Goal: Task Accomplishment & Management: Manage account settings

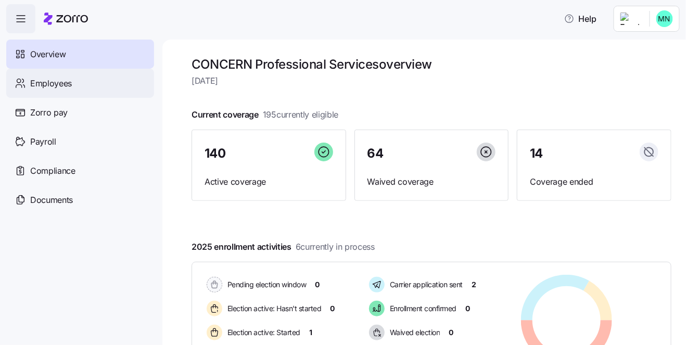
click at [43, 83] on span "Employees" at bounding box center [51, 83] width 42 height 13
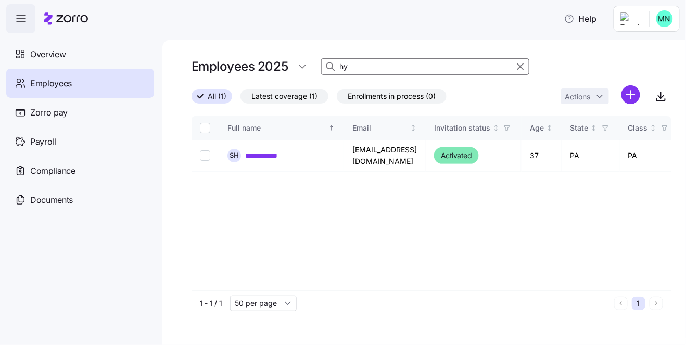
type input "h"
type input "[PERSON_NAME]"
click at [270, 156] on link "**********" at bounding box center [265, 155] width 41 height 10
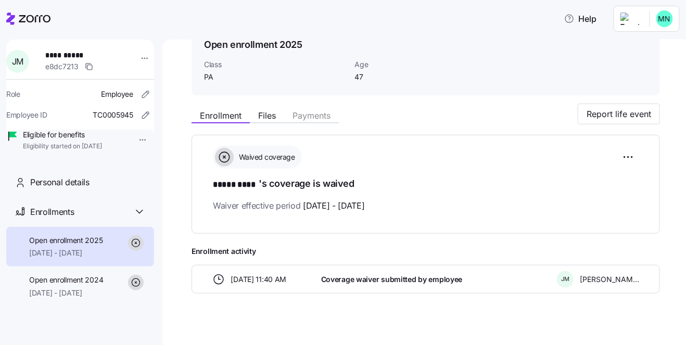
scroll to position [61, 0]
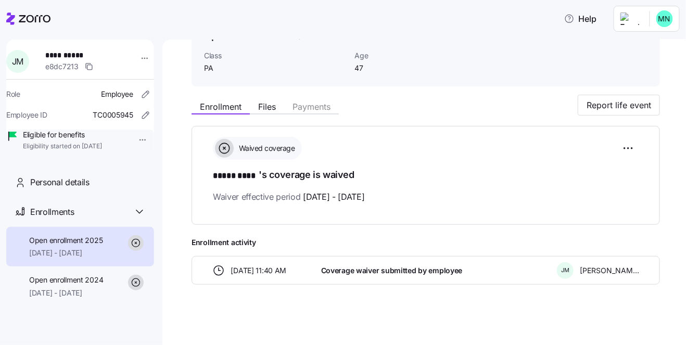
click at [94, 150] on span "Eligibility started on [DATE]" at bounding box center [62, 146] width 79 height 9
click at [130, 139] on html "**********" at bounding box center [343, 169] width 686 height 339
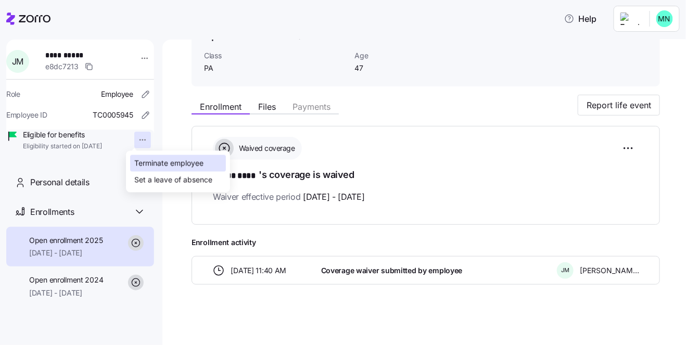
click at [158, 164] on div "Terminate employee" at bounding box center [168, 163] width 69 height 11
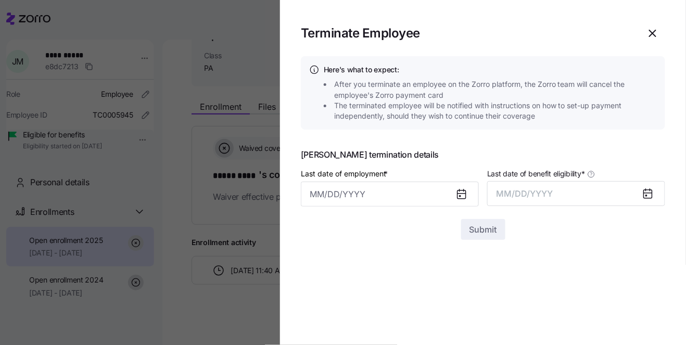
click at [456, 192] on icon at bounding box center [461, 194] width 12 height 12
click at [464, 194] on icon at bounding box center [461, 194] width 8 height 0
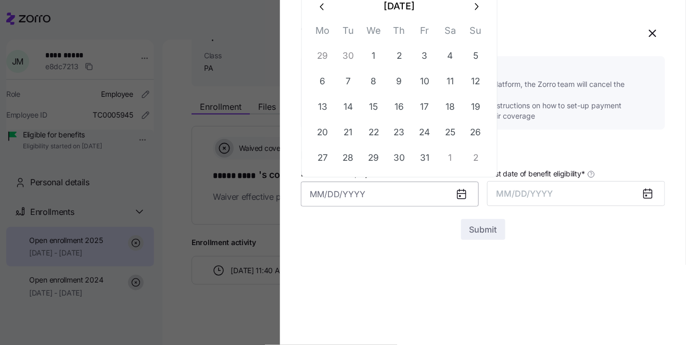
click at [372, 194] on input "Last date of employment *" at bounding box center [390, 194] width 178 height 25
click at [324, 9] on icon "button" at bounding box center [322, 6] width 11 height 11
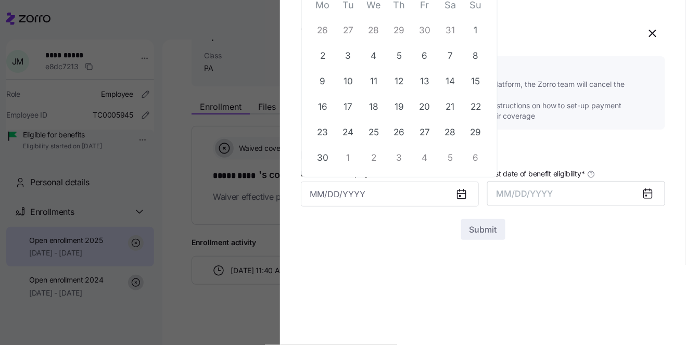
click at [324, 9] on th "Mo" at bounding box center [322, 7] width 25 height 20
click at [402, 57] on button "5" at bounding box center [399, 56] width 25 height 25
type input "[DATE]"
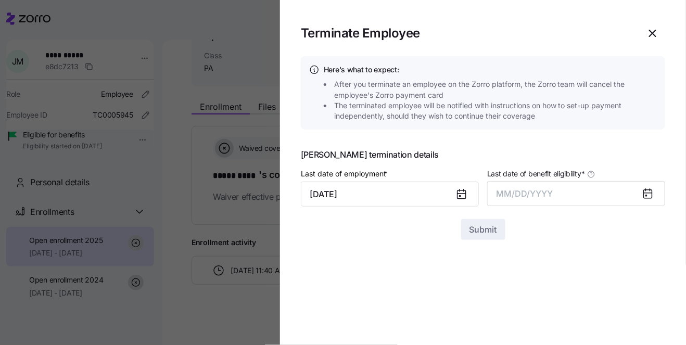
click at [651, 193] on icon at bounding box center [648, 193] width 8 height 0
click at [641, 189] on icon at bounding box center [647, 193] width 12 height 12
click at [578, 189] on button "MM/DD/YYYY" at bounding box center [576, 193] width 178 height 25
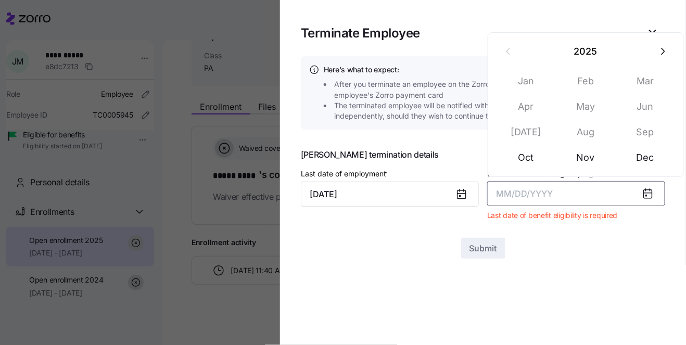
click at [551, 194] on span "MM/DD/YYYY" at bounding box center [524, 193] width 57 height 10
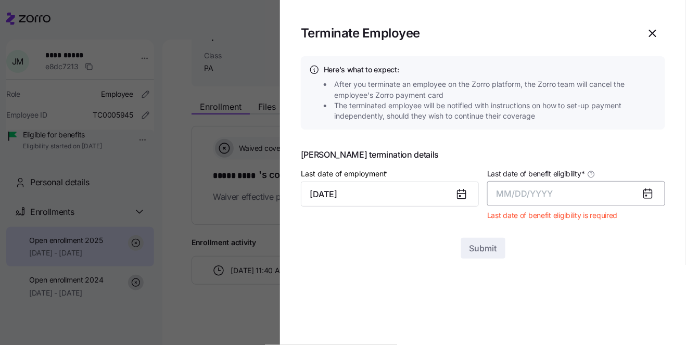
click at [512, 193] on span "MM/DD/YYYY" at bounding box center [524, 193] width 57 height 10
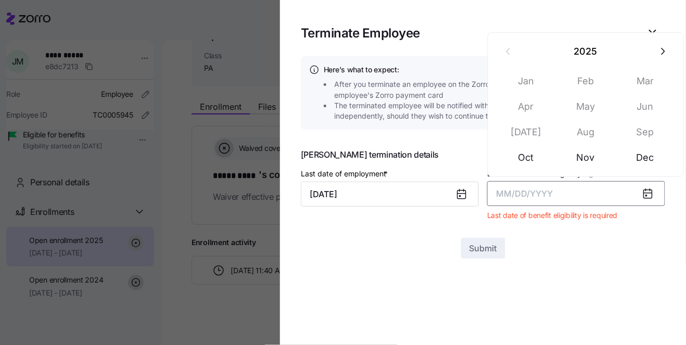
click at [501, 193] on span "MM/DD/YYYY" at bounding box center [524, 193] width 57 height 10
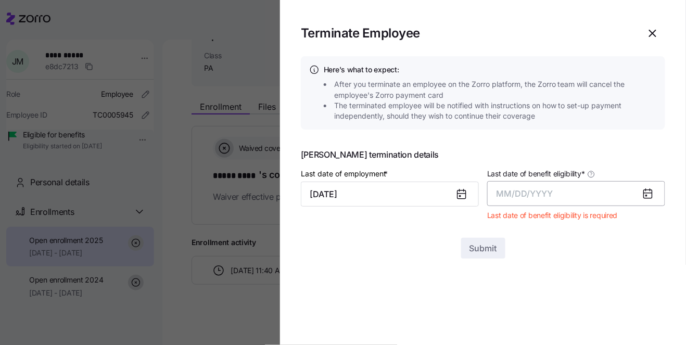
click at [506, 200] on button "MM/DD/YYYY" at bounding box center [576, 193] width 178 height 25
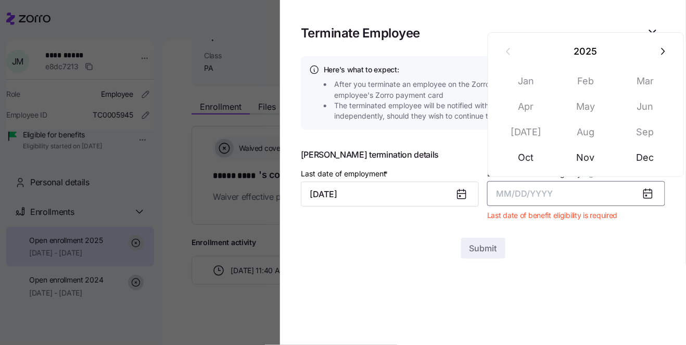
drag, startPoint x: 613, startPoint y: 189, endPoint x: 639, endPoint y: 190, distance: 25.5
click at [615, 189] on button "MM/DD/YYYY" at bounding box center [576, 193] width 178 height 25
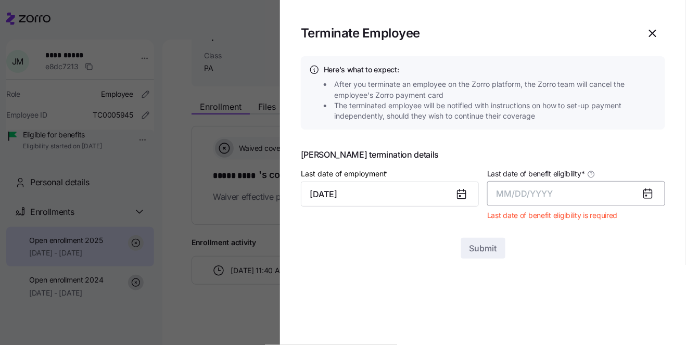
click at [620, 195] on button "MM/DD/YYYY" at bounding box center [576, 193] width 178 height 25
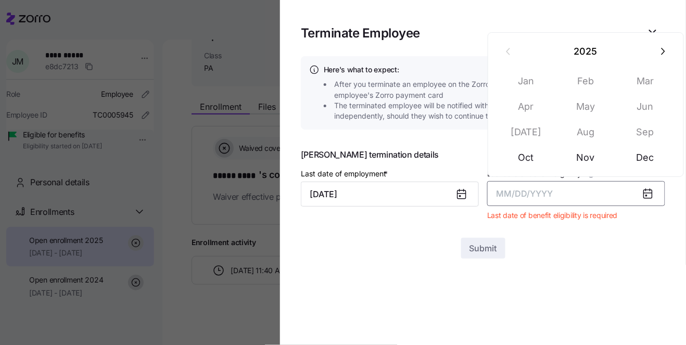
click at [573, 197] on button "MM/DD/YYYY" at bounding box center [576, 193] width 178 height 25
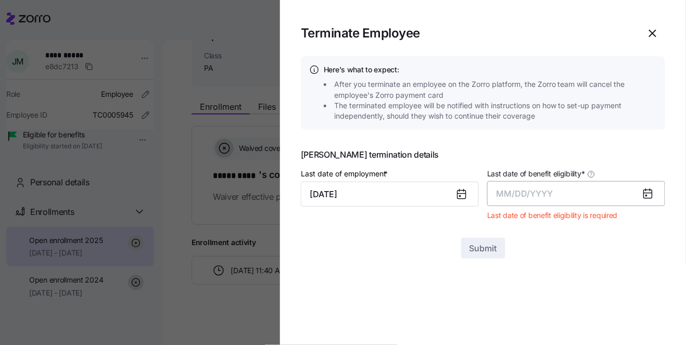
drag, startPoint x: 555, startPoint y: 199, endPoint x: 541, endPoint y: 199, distance: 14.6
click at [555, 199] on button "MM/DD/YYYY" at bounding box center [576, 193] width 178 height 25
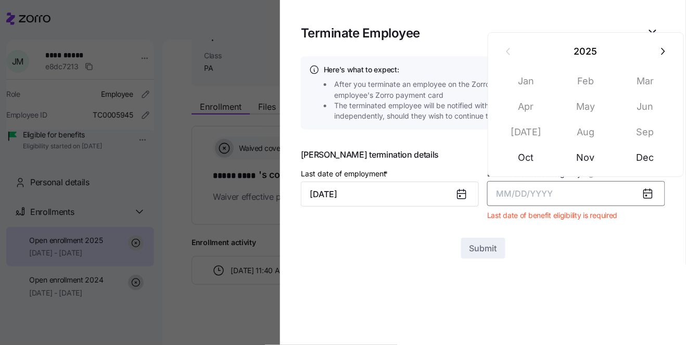
drag, startPoint x: 519, startPoint y: 198, endPoint x: 505, endPoint y: 196, distance: 13.7
click at [505, 196] on button "MM/DD/YYYY" at bounding box center [576, 193] width 178 height 25
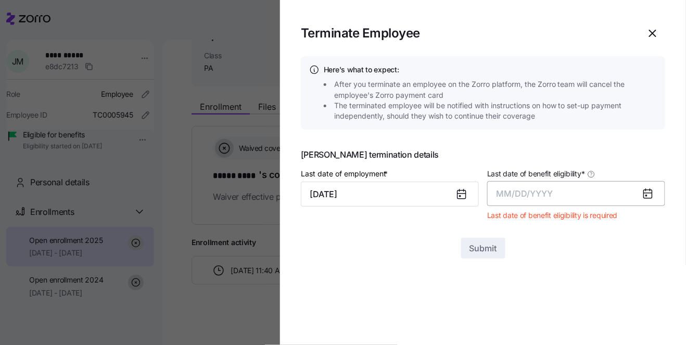
click at [489, 194] on button "MM/DD/YYYY" at bounding box center [576, 193] width 178 height 25
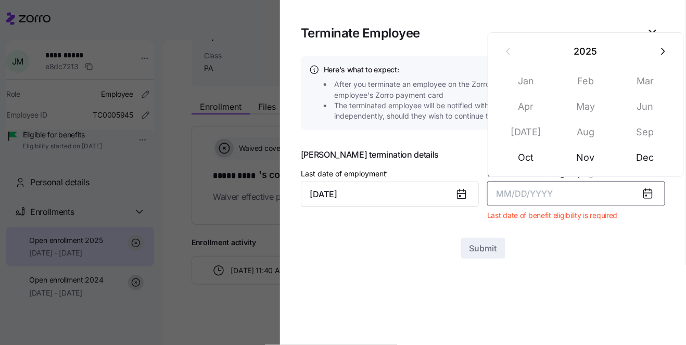
click at [489, 193] on button "MM/DD/YYYY" at bounding box center [576, 193] width 178 height 25
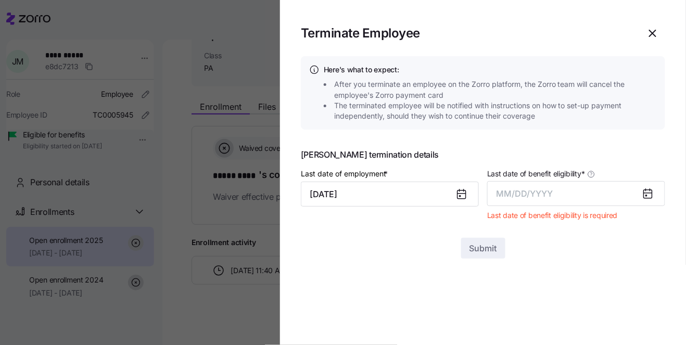
click at [646, 195] on icon at bounding box center [646, 195] width 1 height 1
click at [646, 191] on icon at bounding box center [648, 194] width 8 height 8
click at [644, 179] on div "Last date of benefit eligibility * MM/DD/YYYY" at bounding box center [576, 186] width 178 height 39
click at [593, 188] on button "MM/DD/YYYY" at bounding box center [576, 193] width 178 height 25
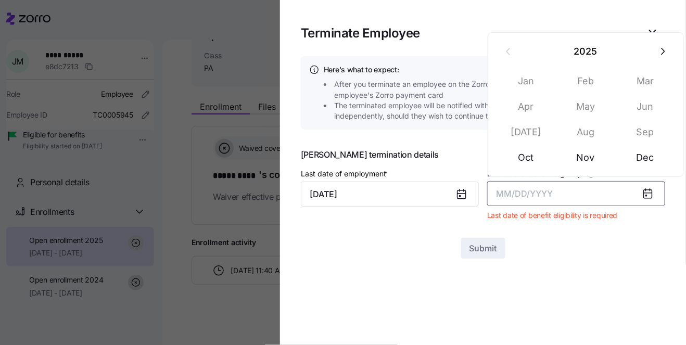
click at [500, 192] on span "MM/DD/YYYY" at bounding box center [524, 193] width 57 height 10
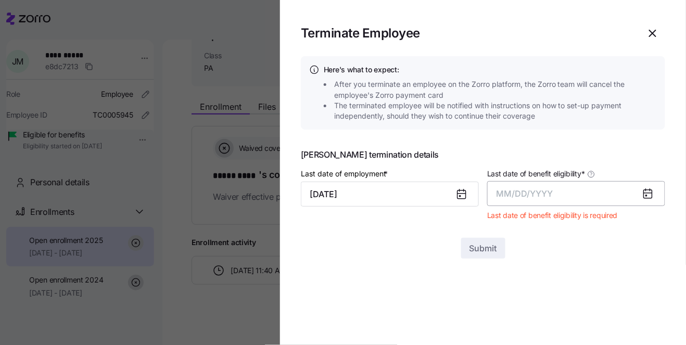
click at [506, 193] on span "MM/DD/YYYY" at bounding box center [524, 193] width 57 height 10
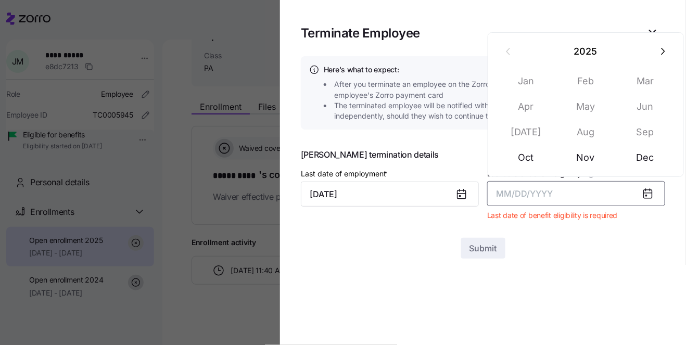
click at [506, 193] on span "MM/DD/YYYY" at bounding box center [524, 193] width 57 height 10
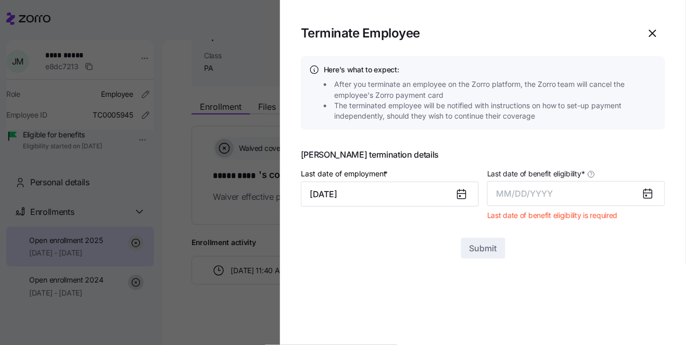
click at [646, 193] on icon at bounding box center [648, 193] width 8 height 0
click at [565, 192] on button "MM/DD/YYYY" at bounding box center [576, 193] width 178 height 25
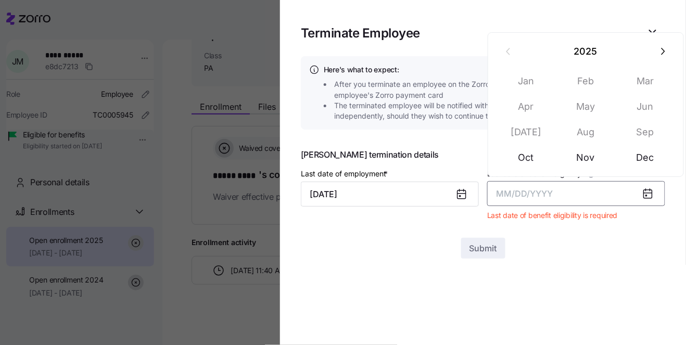
click at [551, 193] on span "MM/DD/YYYY" at bounding box center [524, 193] width 57 height 10
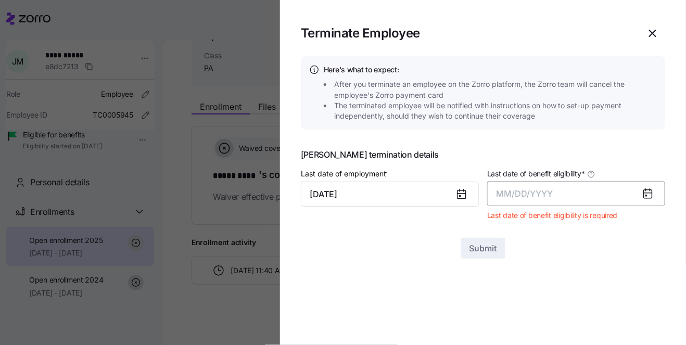
click at [533, 192] on span "MM/DD/YYYY" at bounding box center [524, 193] width 57 height 10
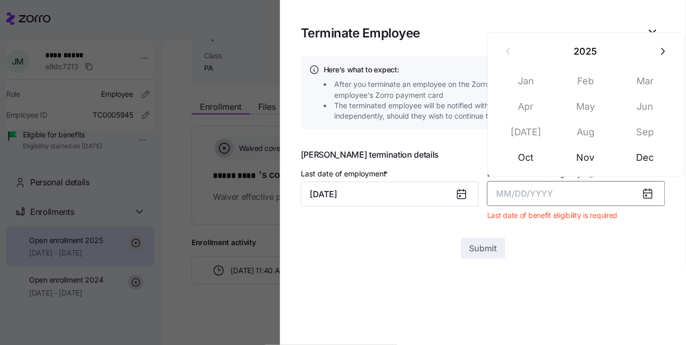
click at [500, 194] on span "MM/DD/YYYY" at bounding box center [524, 193] width 57 height 10
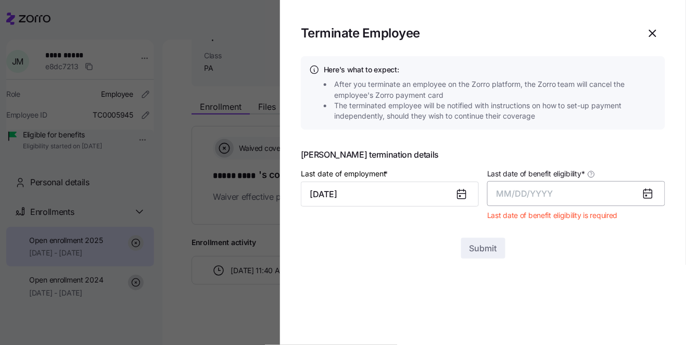
click at [498, 194] on span "MM/DD/YYYY" at bounding box center [524, 193] width 57 height 10
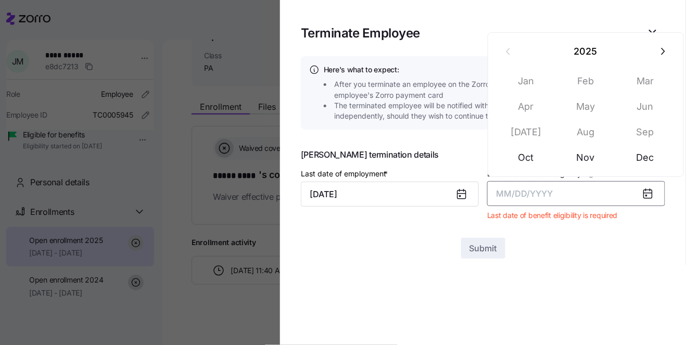
click at [517, 190] on span "MM/DD/YYYY" at bounding box center [524, 193] width 57 height 10
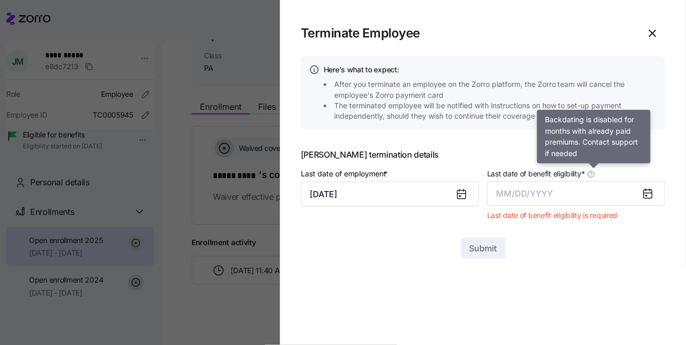
click at [593, 174] on icon at bounding box center [591, 174] width 6 height 6
click at [593, 181] on button "MM/DD/YYYY" at bounding box center [576, 193] width 178 height 25
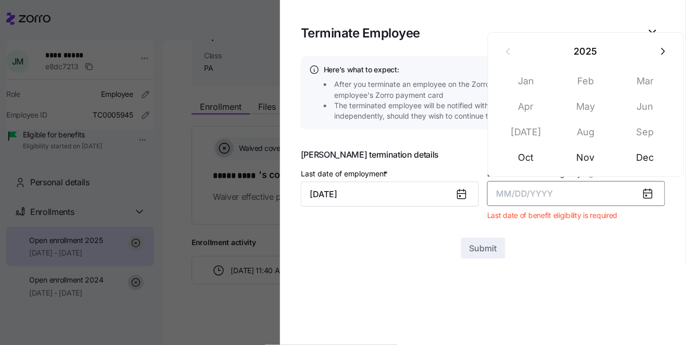
click at [593, 174] on div "[DATE] Feb Mar Apr May Jun [DATE] Aug Sep Oct Nov Dec" at bounding box center [585, 104] width 197 height 145
click at [593, 185] on button "MM/DD/YYYY" at bounding box center [576, 193] width 178 height 25
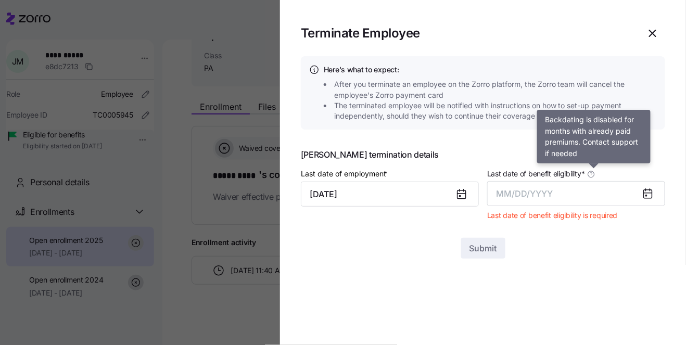
click at [594, 175] on icon at bounding box center [591, 174] width 6 height 6
click at [594, 181] on button "MM/DD/YYYY" at bounding box center [576, 193] width 178 height 25
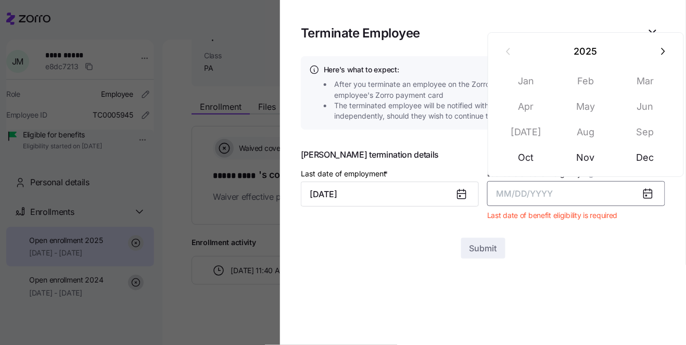
click at [594, 183] on button "MM/DD/YYYY" at bounding box center [576, 193] width 178 height 25
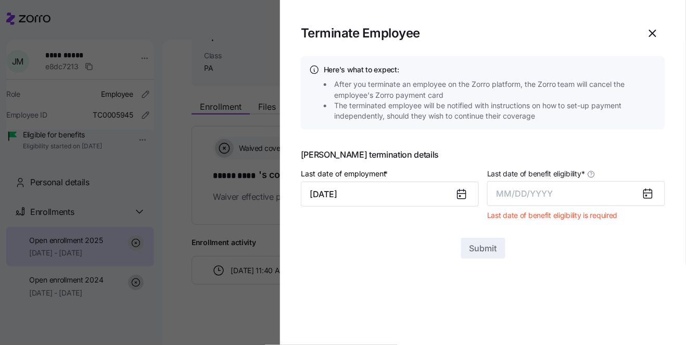
click at [241, 203] on div at bounding box center [343, 172] width 686 height 345
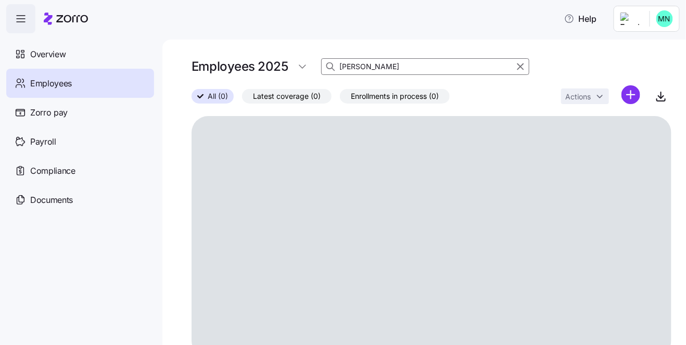
drag, startPoint x: 376, startPoint y: 66, endPoint x: 337, endPoint y: 62, distance: 38.7
click at [317, 61] on div "Employees 2025 [PERSON_NAME]" at bounding box center [431, 66] width 480 height 21
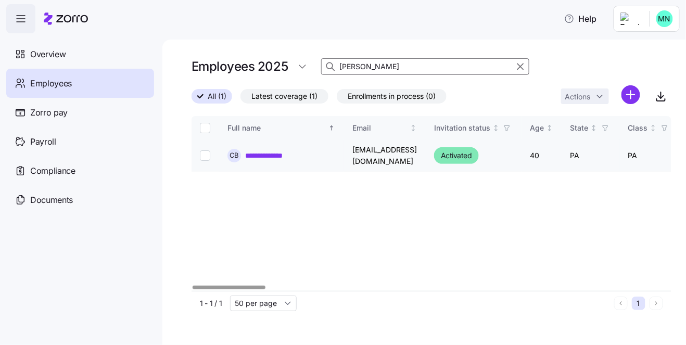
type input "[PERSON_NAME]"
click at [278, 150] on link "**********" at bounding box center [273, 155] width 56 height 10
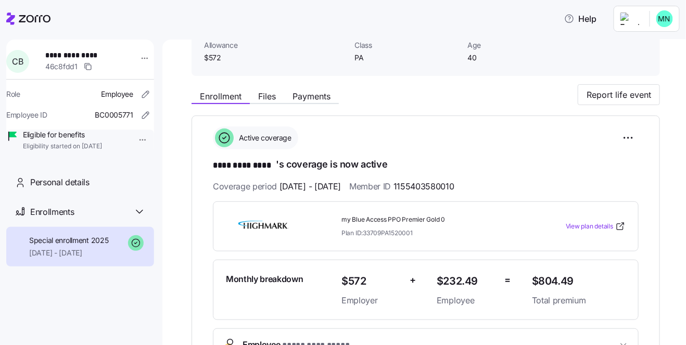
scroll to position [107, 0]
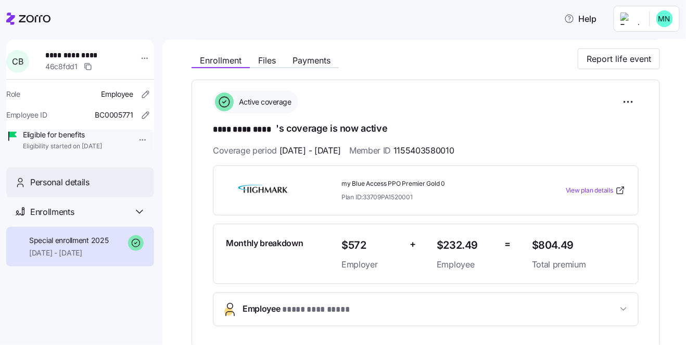
click at [54, 189] on span "Personal details" at bounding box center [59, 182] width 59 height 13
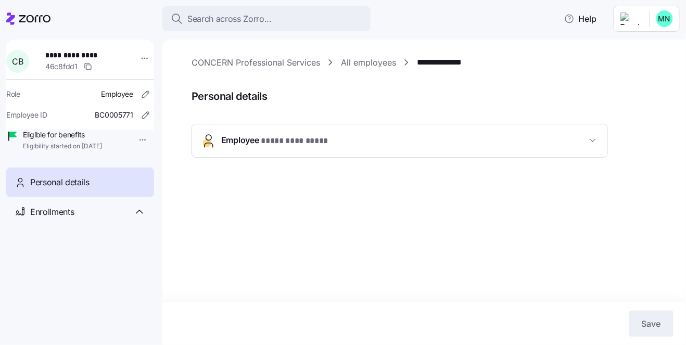
click at [450, 146] on span "Employee * ********* **** *" at bounding box center [403, 141] width 365 height 14
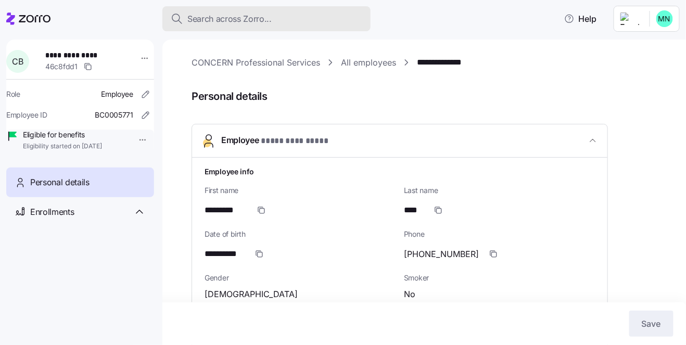
click at [252, 18] on span "Search across Zorro..." at bounding box center [229, 18] width 84 height 13
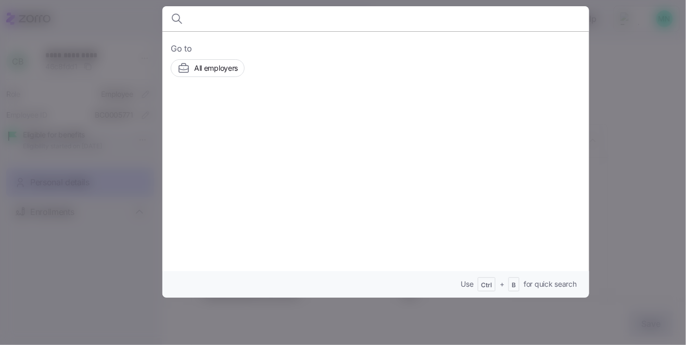
click at [54, 293] on div at bounding box center [343, 172] width 686 height 345
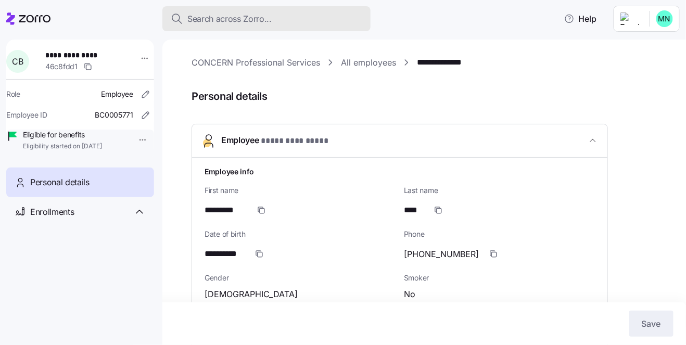
click at [235, 17] on span "Search across Zorro..." at bounding box center [229, 18] width 84 height 13
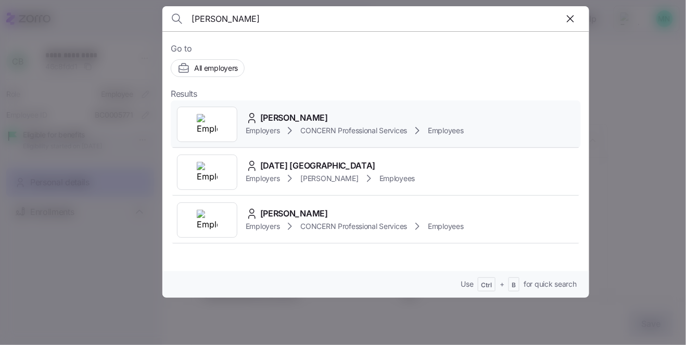
type input "[PERSON_NAME]"
click at [287, 114] on span "[PERSON_NAME]" at bounding box center [294, 117] width 68 height 13
